Goal: Contribute content

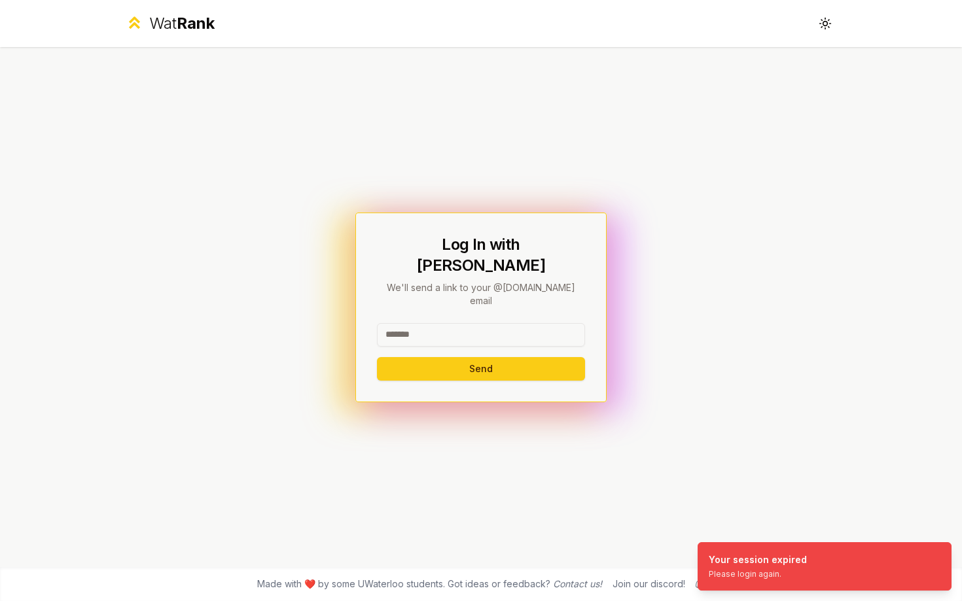
click at [393, 323] on input at bounding box center [481, 335] width 208 height 24
type input "******"
click at [377, 357] on button "Send" at bounding box center [481, 369] width 208 height 24
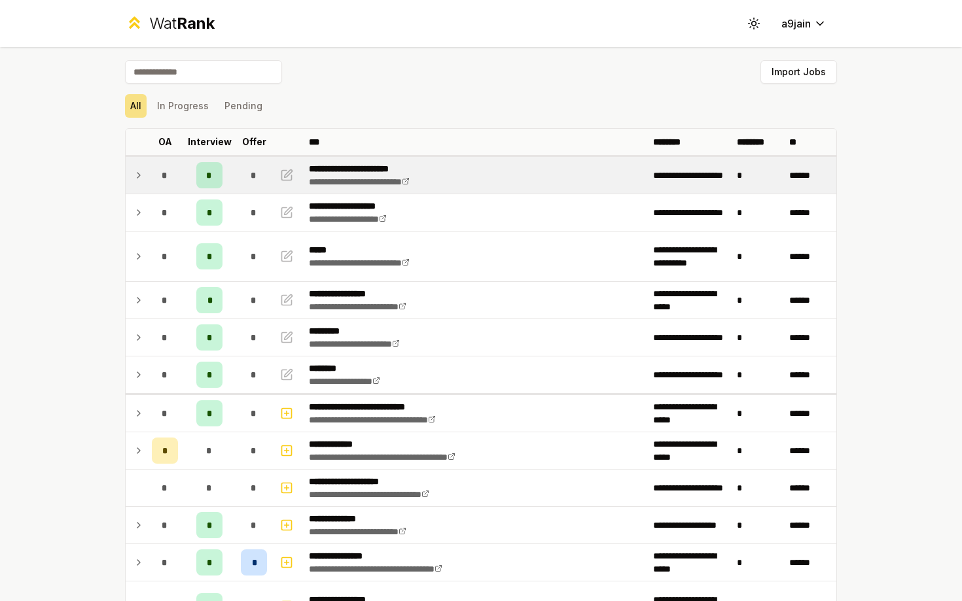
click at [145, 179] on td at bounding box center [136, 175] width 21 height 37
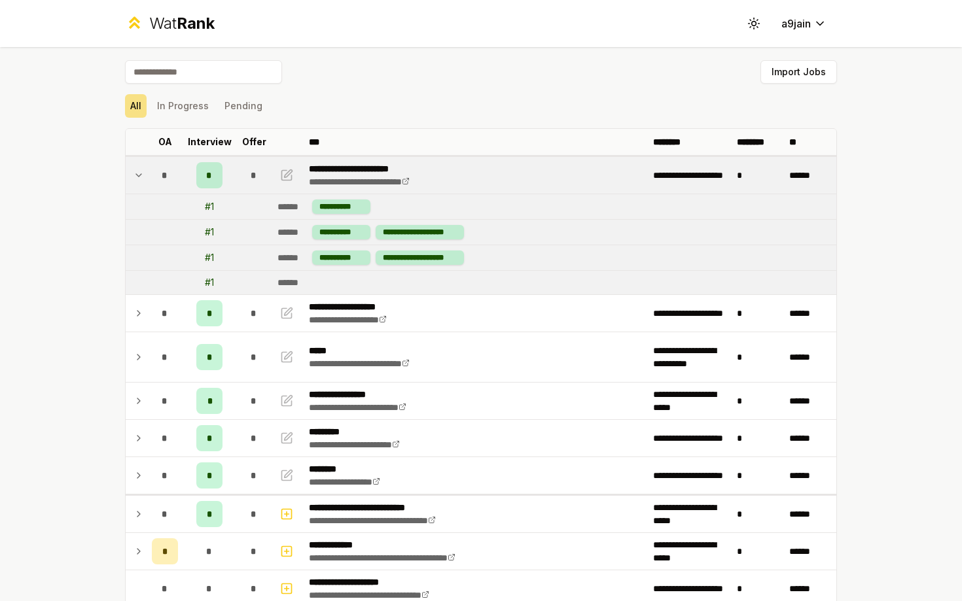
click at [145, 179] on td at bounding box center [136, 175] width 21 height 37
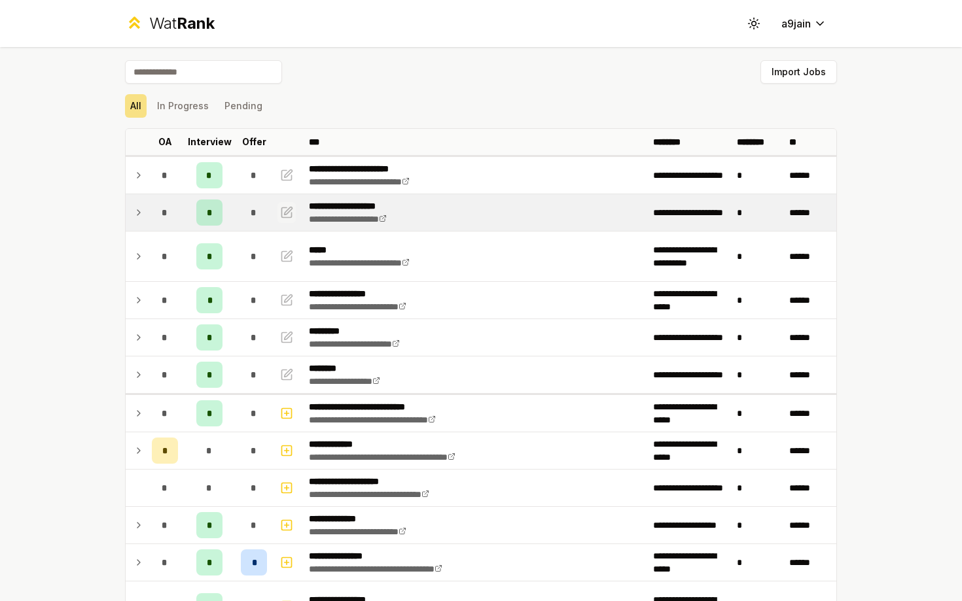
click at [283, 211] on icon "button" at bounding box center [286, 213] width 13 height 16
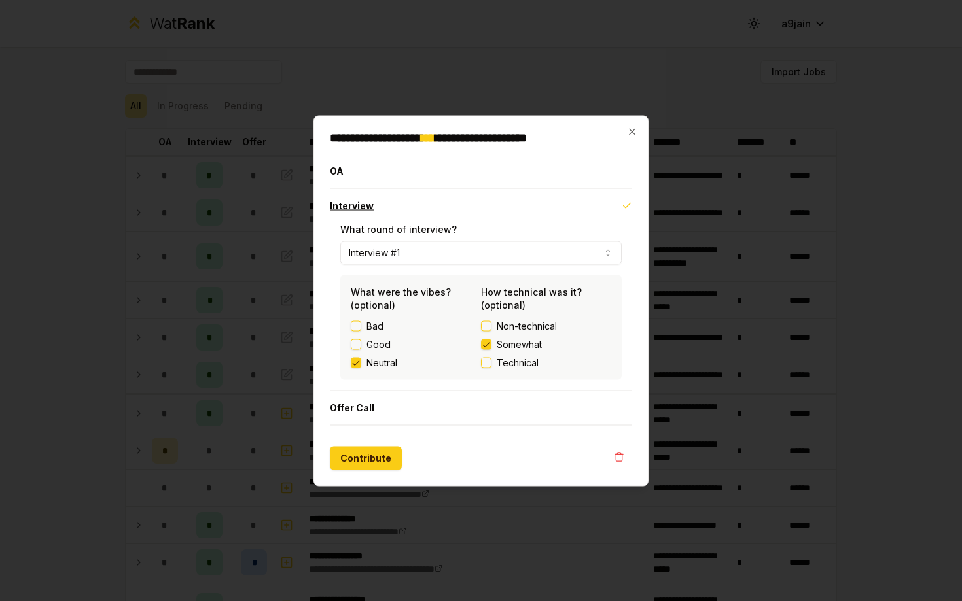
click at [472, 200] on button "Interview" at bounding box center [481, 205] width 302 height 34
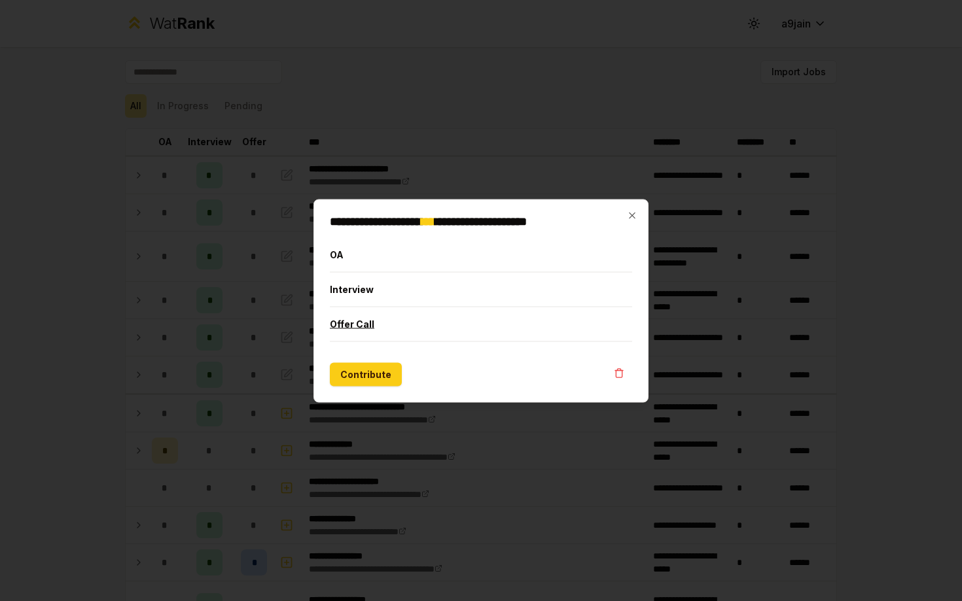
click at [412, 325] on button "Offer Call" at bounding box center [481, 324] width 302 height 34
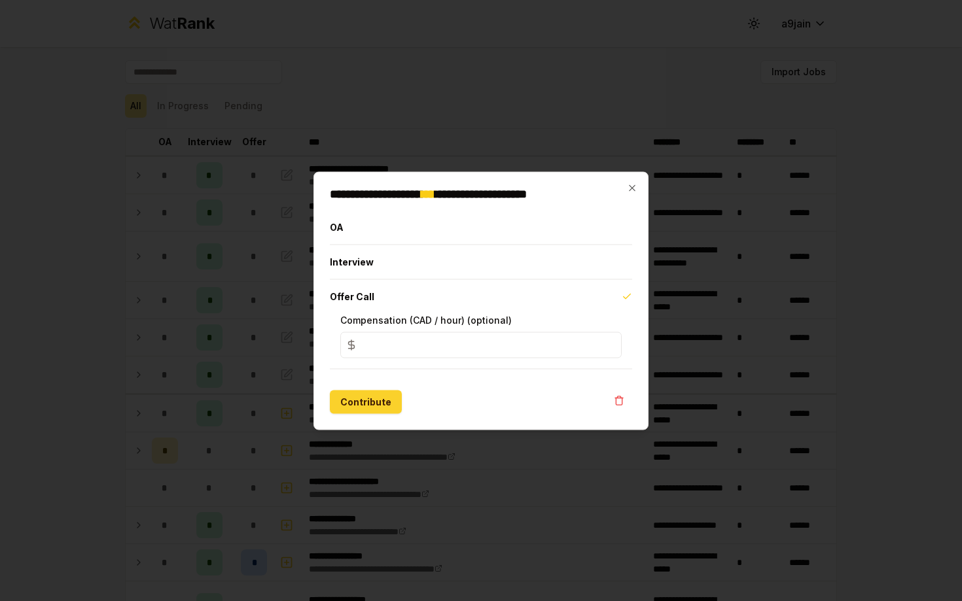
click at [352, 400] on button "Contribute" at bounding box center [366, 402] width 72 height 24
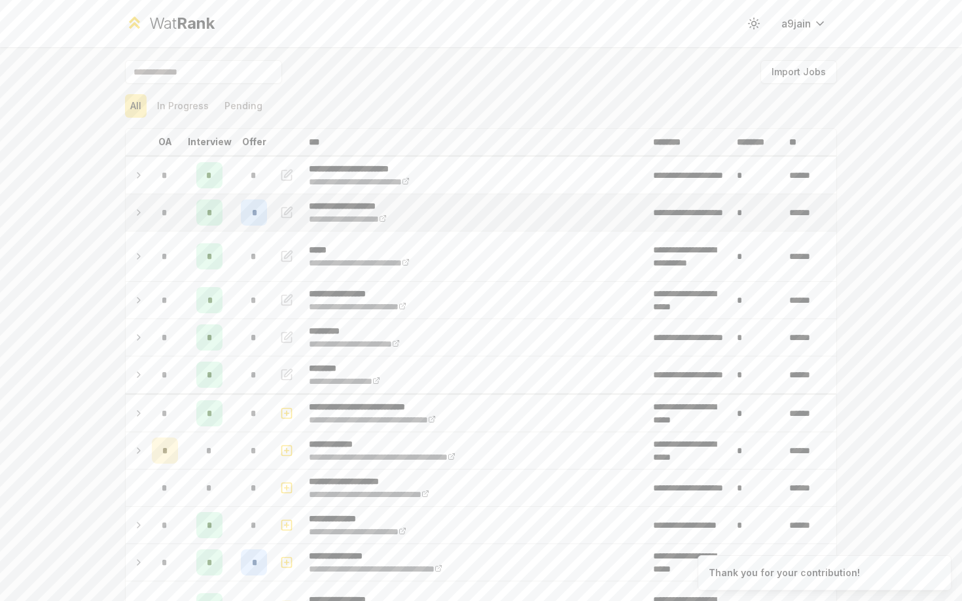
click at [157, 214] on div "*" at bounding box center [165, 213] width 26 height 26
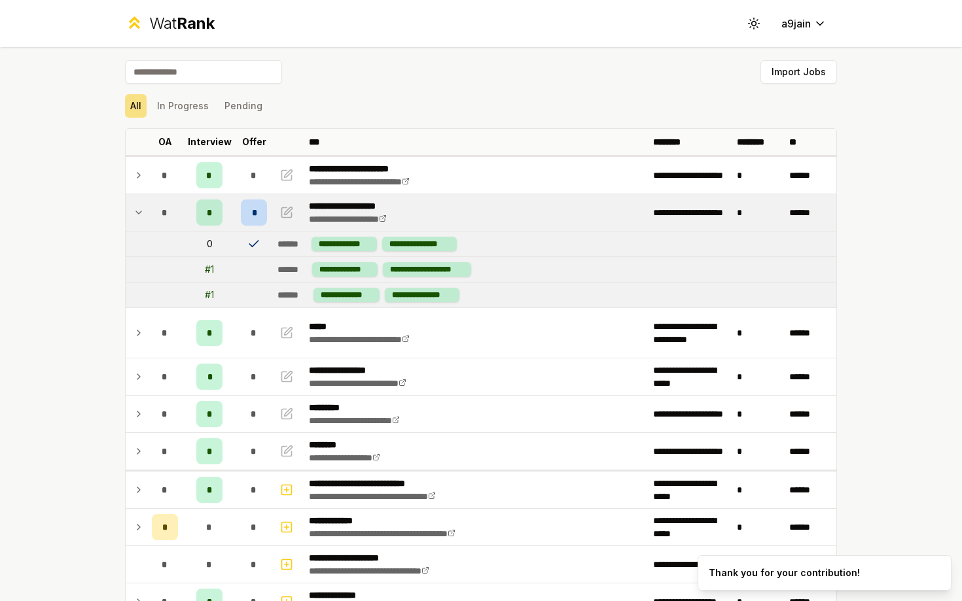
click at [157, 214] on div "*" at bounding box center [165, 213] width 26 height 26
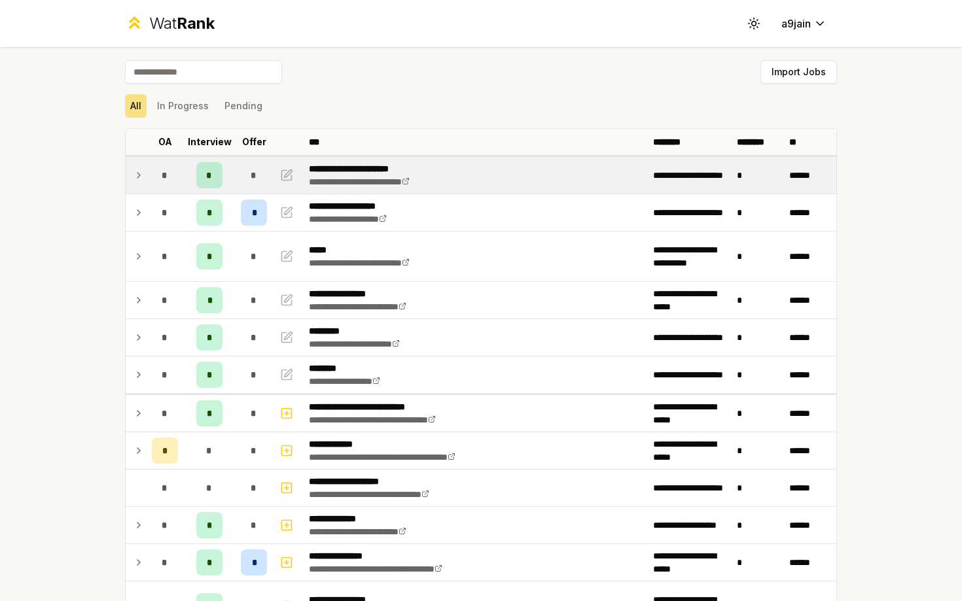
click at [138, 158] on td at bounding box center [136, 175] width 21 height 37
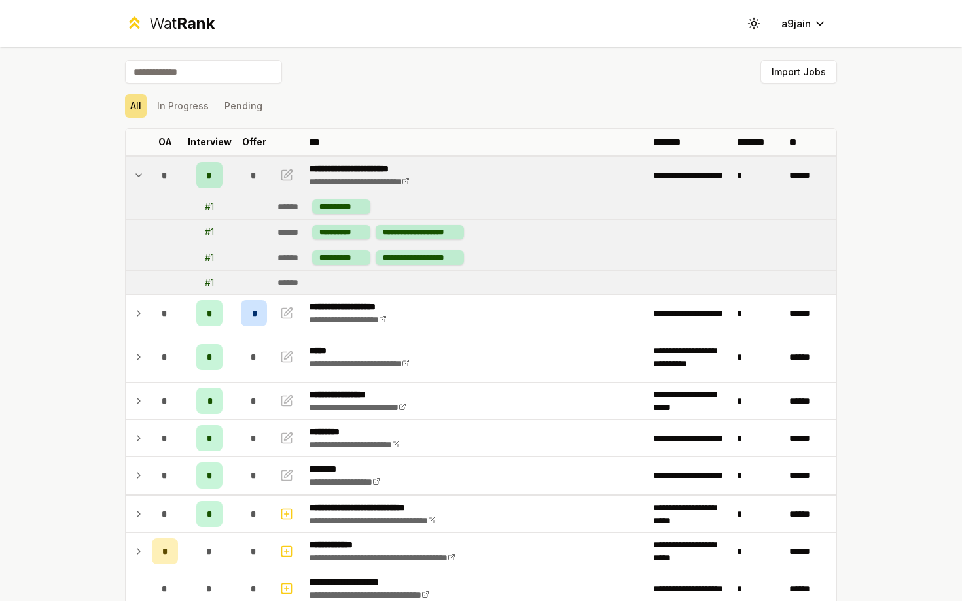
click at [138, 168] on icon at bounding box center [138, 175] width 10 height 16
